Goal: Find specific page/section: Find specific page/section

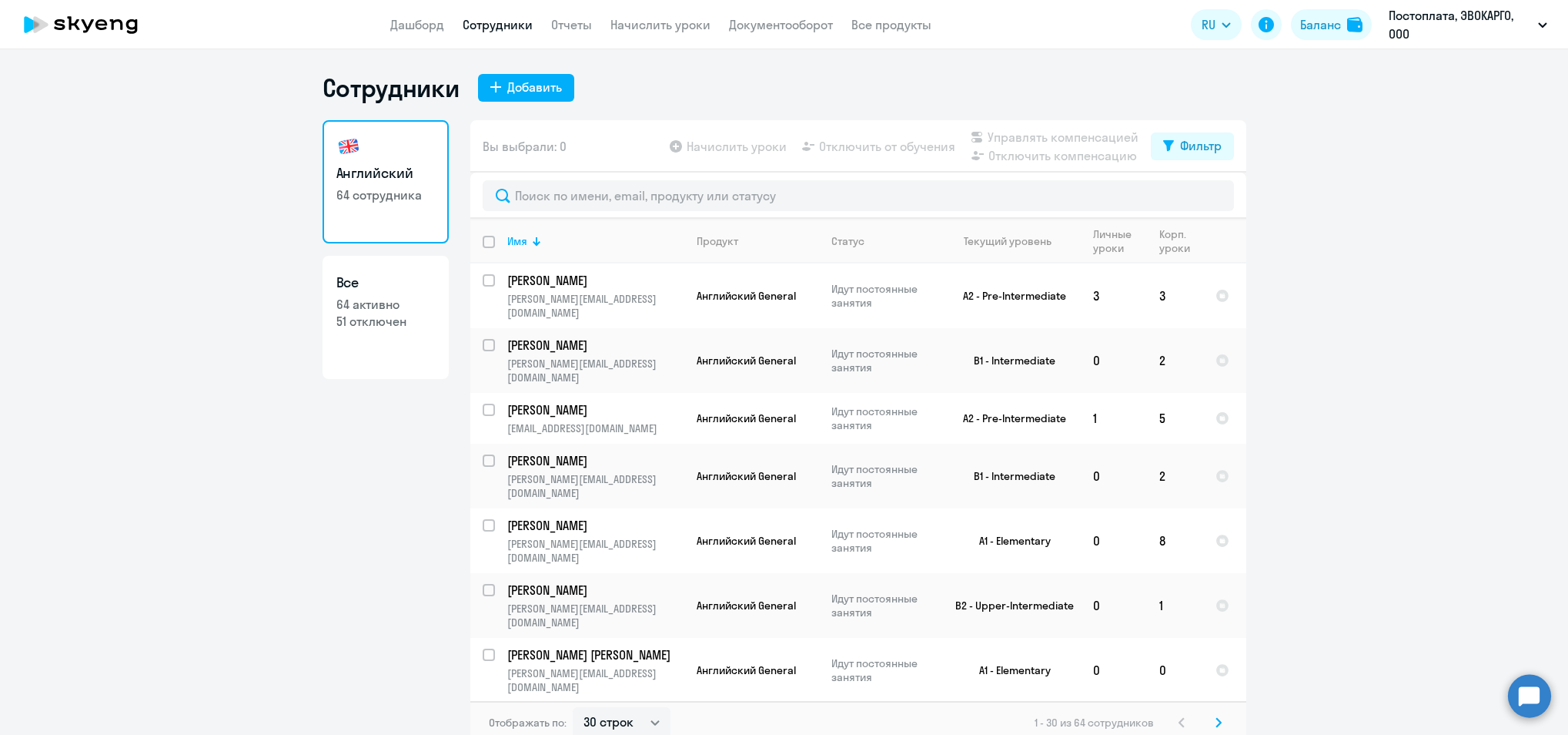
select select "30"
drag, startPoint x: 0, startPoint y: 0, endPoint x: 419, endPoint y: 32, distance: 420.2
click at [428, 36] on app-header "Дашборд Сотрудники Отчеты Начислить уроки Документооборот Все продукты Дашборд …" at bounding box center [784, 24] width 1568 height 49
click at [81, 26] on icon at bounding box center [80, 24] width 135 height 38
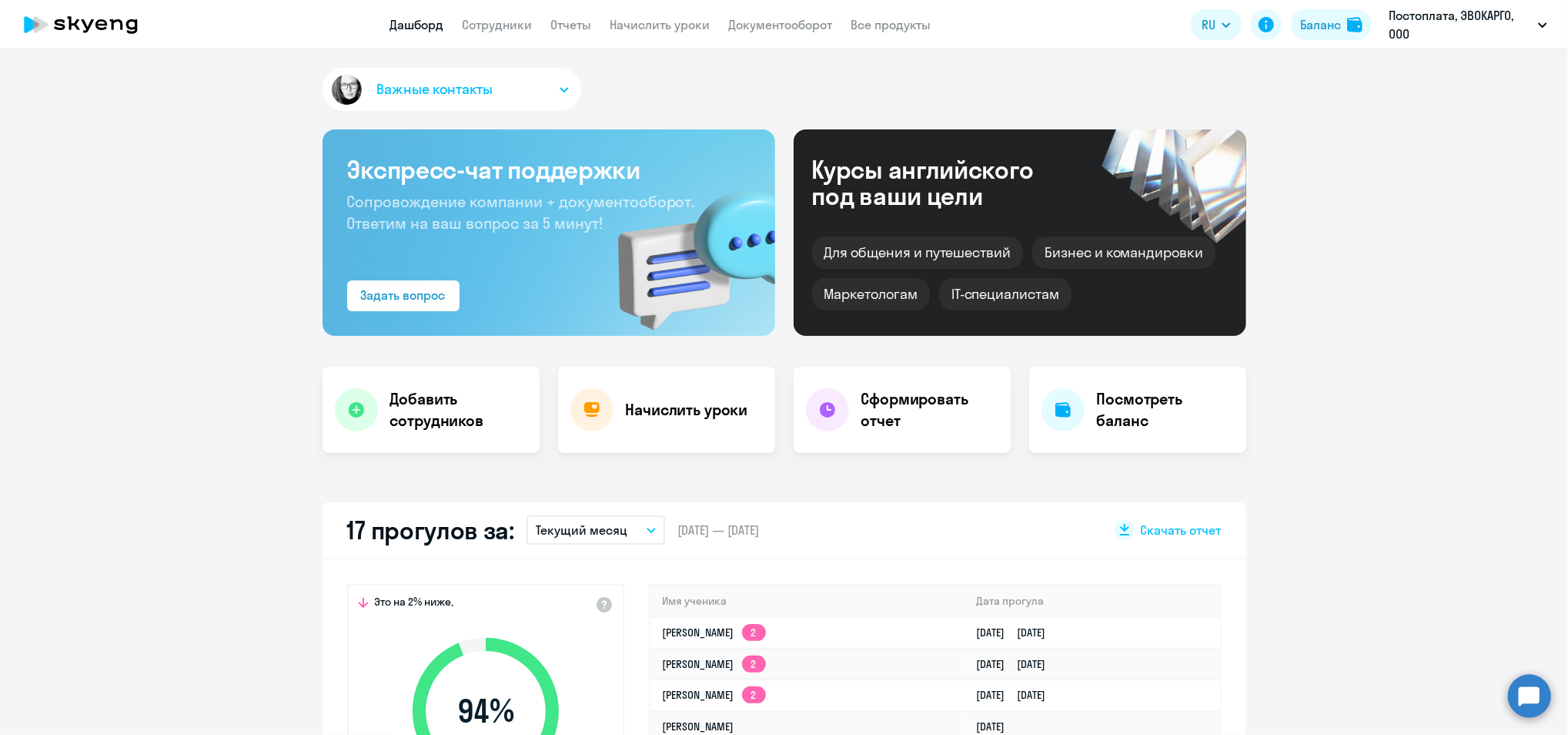
click at [795, 34] on app-header "Дашборд Сотрудники Отчеты Начислить уроки Документооборот Все продукты Дашборд …" at bounding box center [784, 24] width 1568 height 49
drag, startPoint x: 795, startPoint y: 34, endPoint x: 786, endPoint y: 27, distance: 11.4
click at [786, 27] on link "Документооборот" at bounding box center [781, 24] width 104 height 15
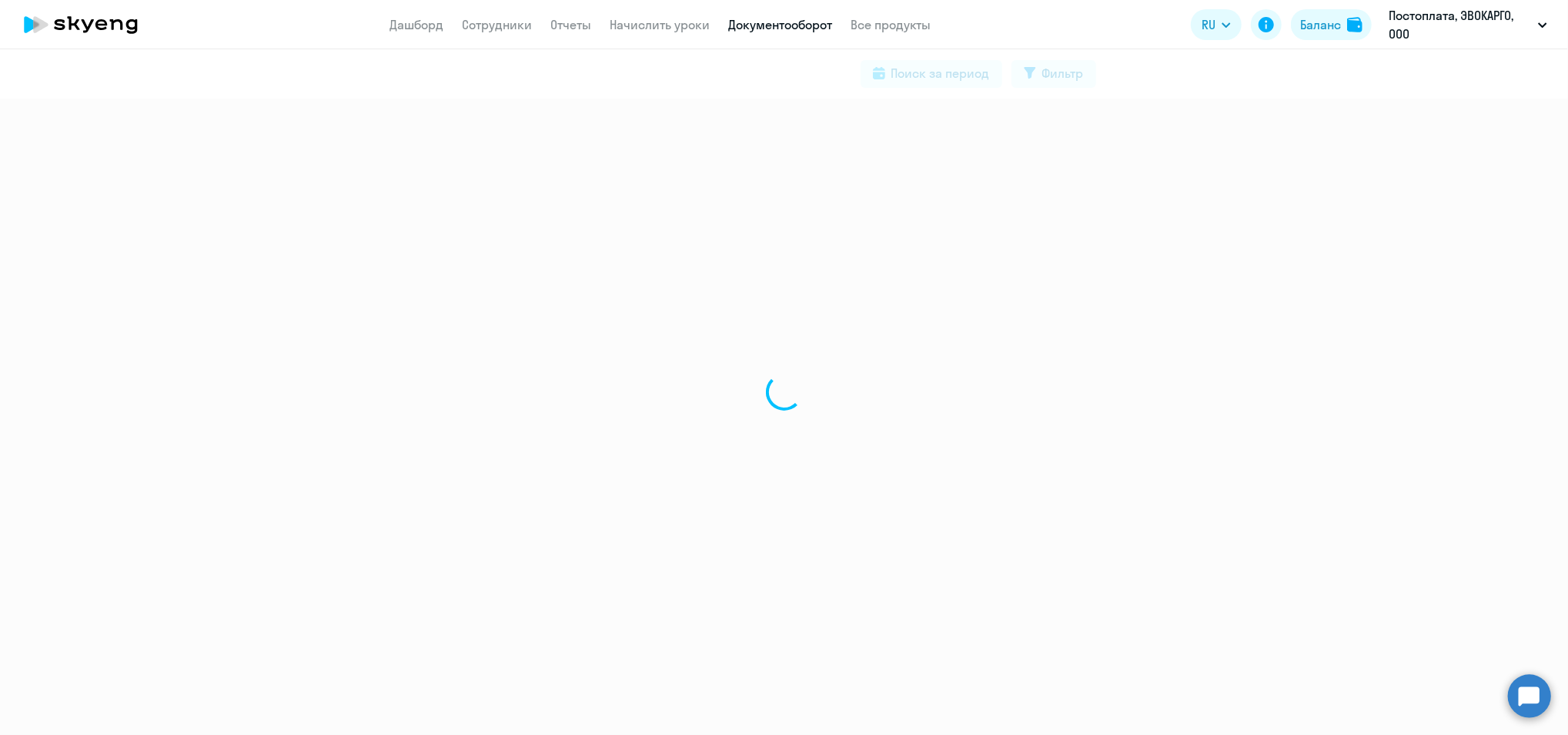
click at [786, 27] on link "Документооборот" at bounding box center [781, 24] width 104 height 15
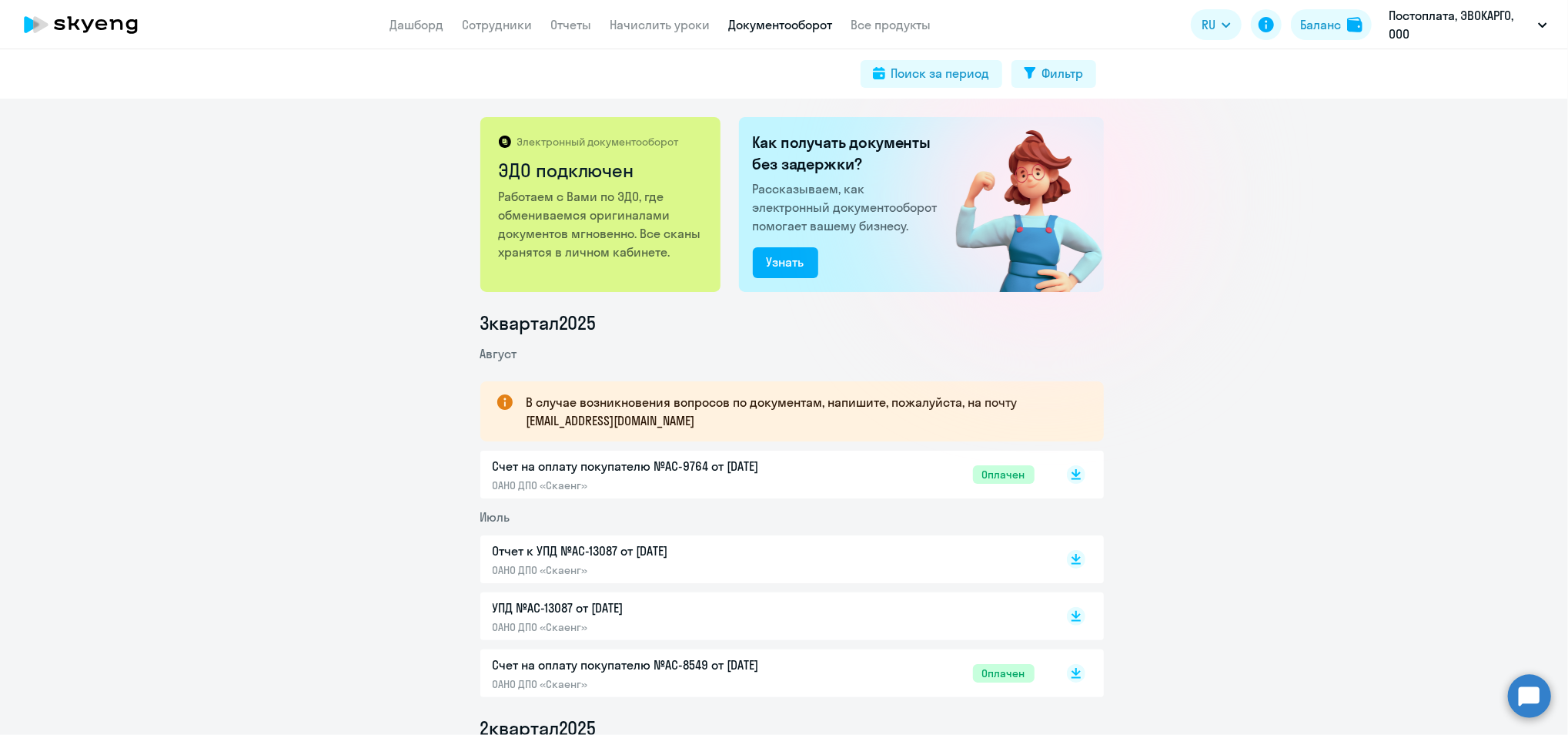
click at [909, 475] on div "Счет на оплату покупателю №AC-9764 от [DATE] ОАНО ДПО «Скаенг» Оплачен" at bounding box center [764, 475] width 542 height 36
click at [46, 29] on icon at bounding box center [80, 24] width 135 height 38
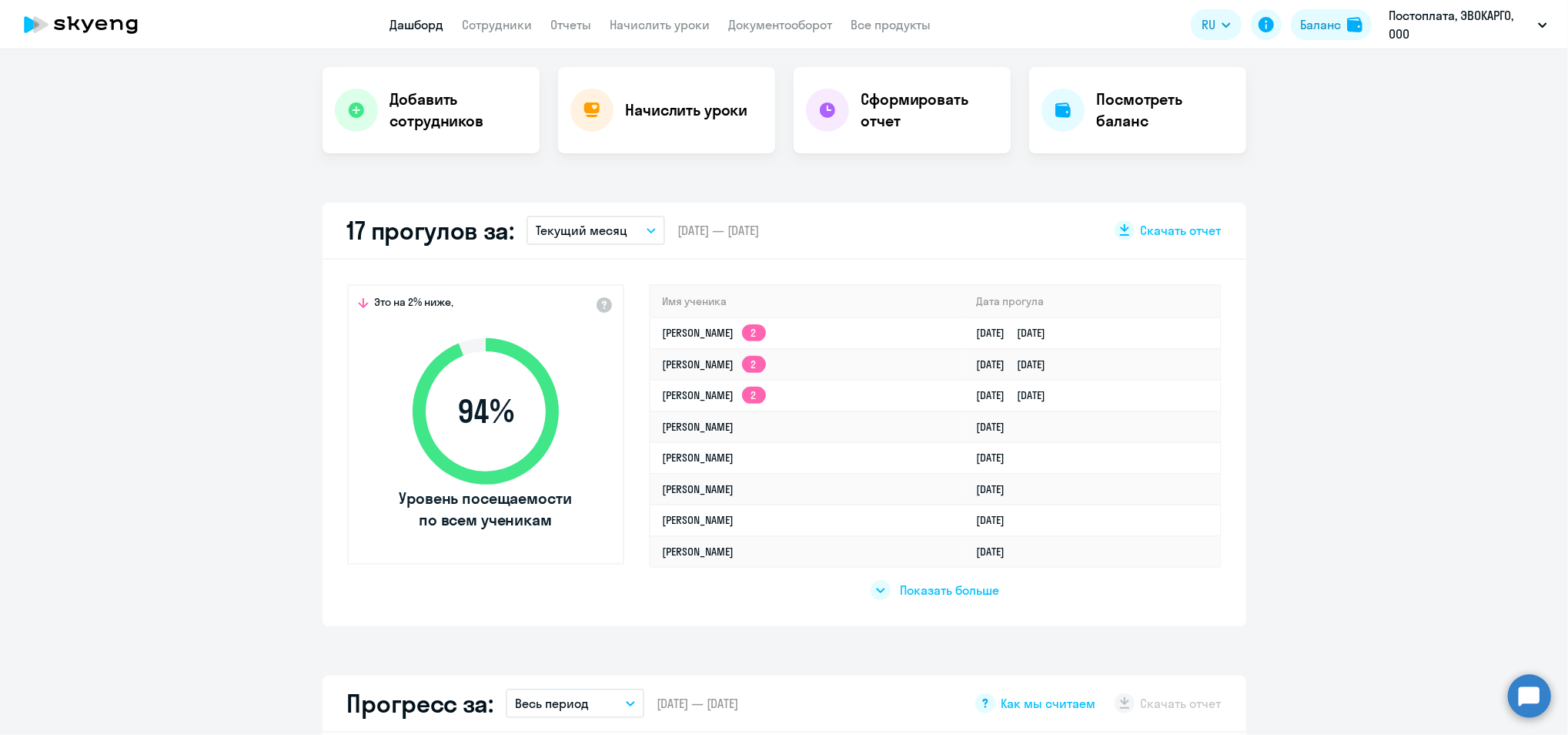
scroll to position [308, 0]
